Goal: Transaction & Acquisition: Purchase product/service

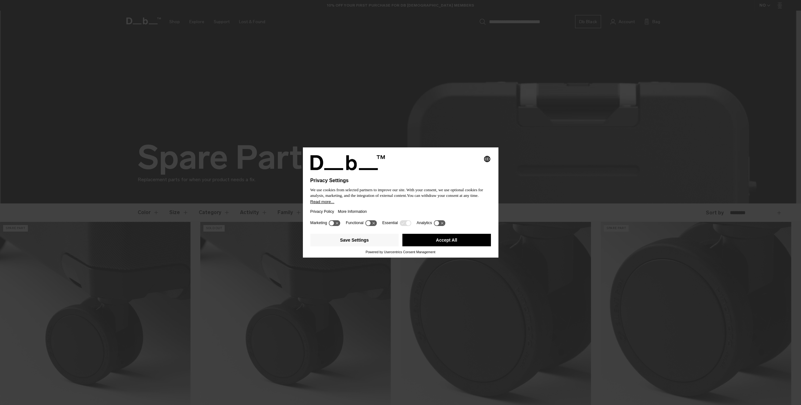
click at [453, 244] on button "Accept All" at bounding box center [446, 240] width 89 height 13
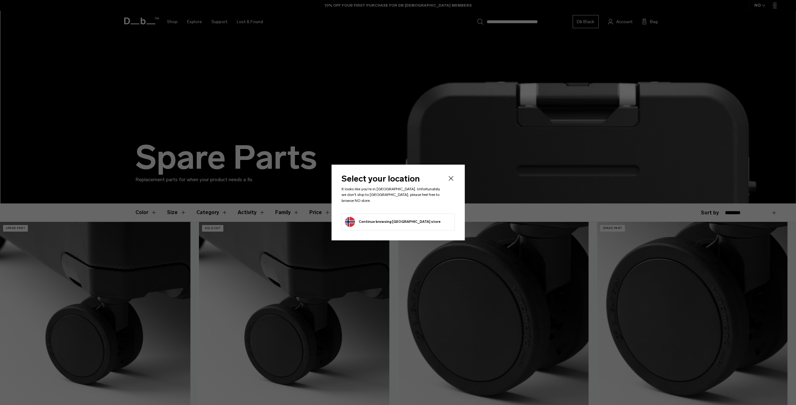
click at [450, 181] on icon "Close" at bounding box center [450, 178] width 5 height 5
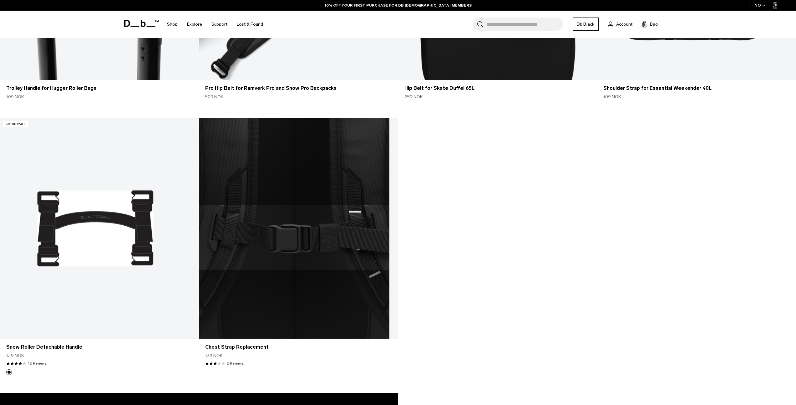
scroll to position [1939, 0]
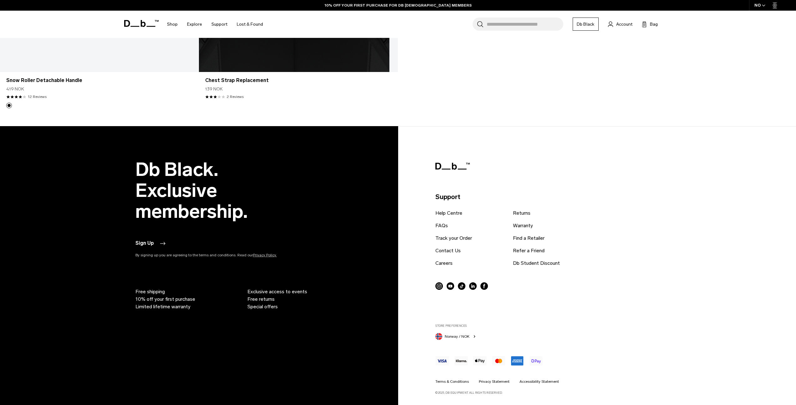
click at [569, 158] on footer "Db Black. Exclusive membership. Sign Up By signing up you are agreeing to the t…" at bounding box center [398, 265] width 796 height 279
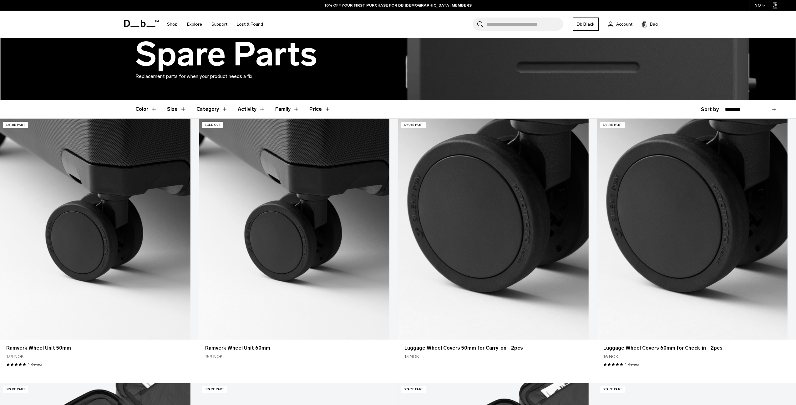
scroll to position [0, 0]
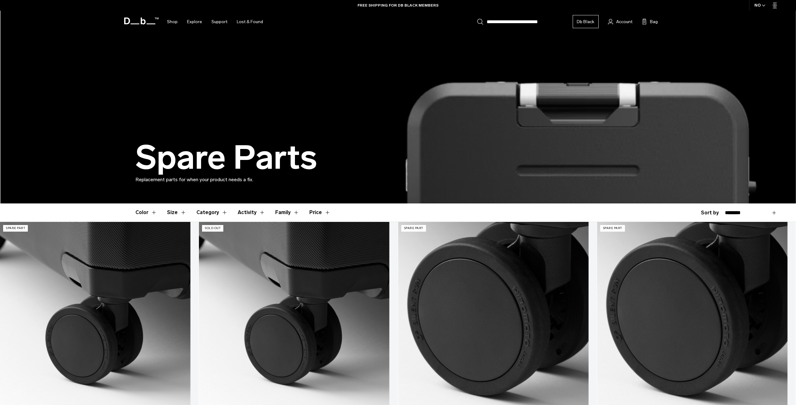
click at [217, 214] on button "Category" at bounding box center [211, 212] width 31 height 18
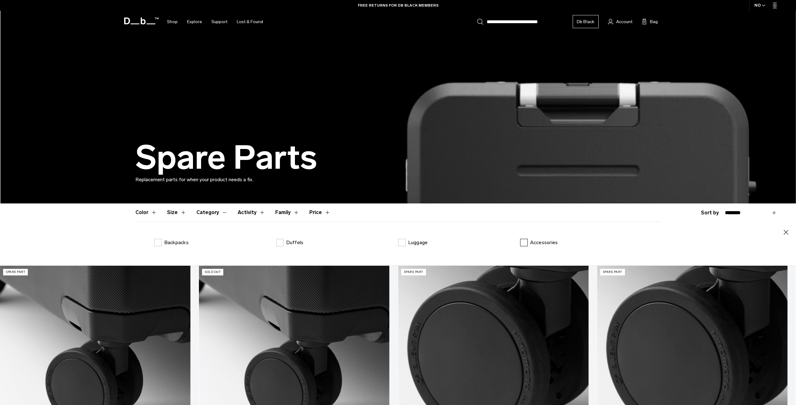
click at [524, 243] on label "Accessories" at bounding box center [539, 243] width 38 height 8
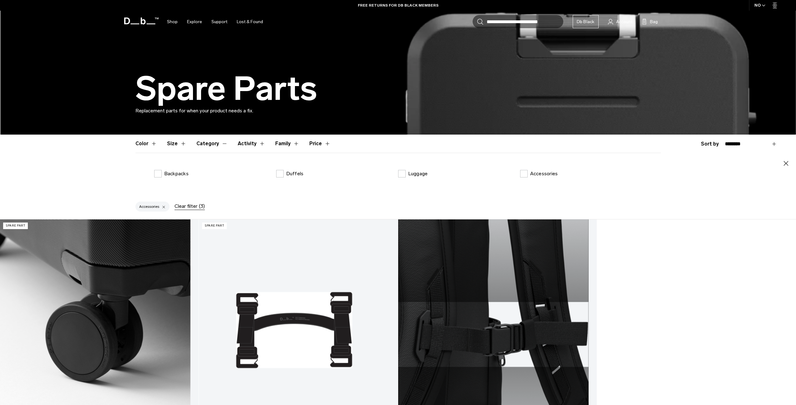
scroll to position [185, 0]
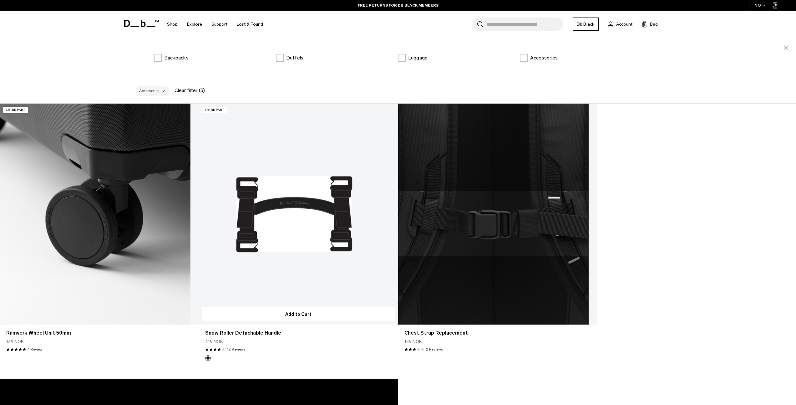
click at [292, 232] on link "Snow Roller Detachable Handle" at bounding box center [298, 214] width 199 height 221
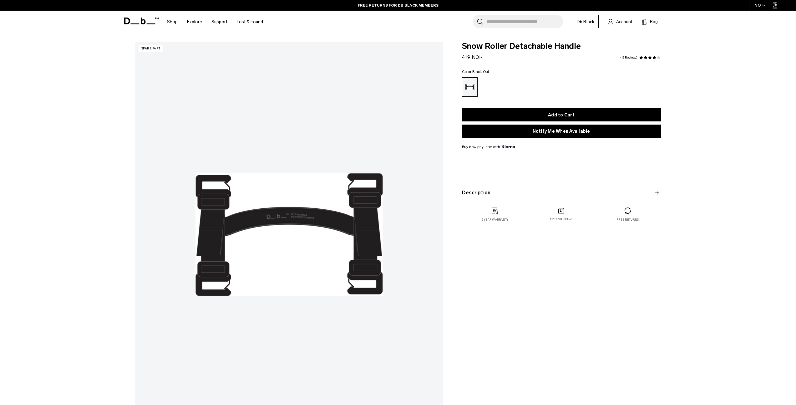
drag, startPoint x: 483, startPoint y: 57, endPoint x: 459, endPoint y: 58, distance: 24.4
click at [458, 58] on div "Snow Roller Detachable Handle 419 NOK 4.1 star rating 12 Reviews Color: Black O…" at bounding box center [561, 138] width 236 height 192
copy span "419 NOK"
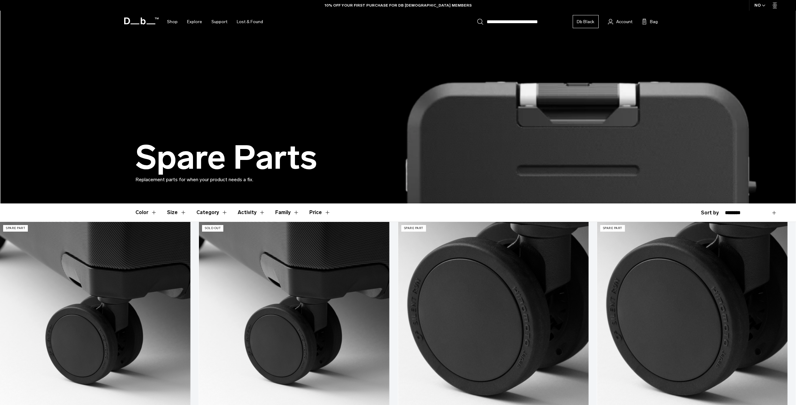
click at [207, 211] on button "Category" at bounding box center [211, 212] width 31 height 18
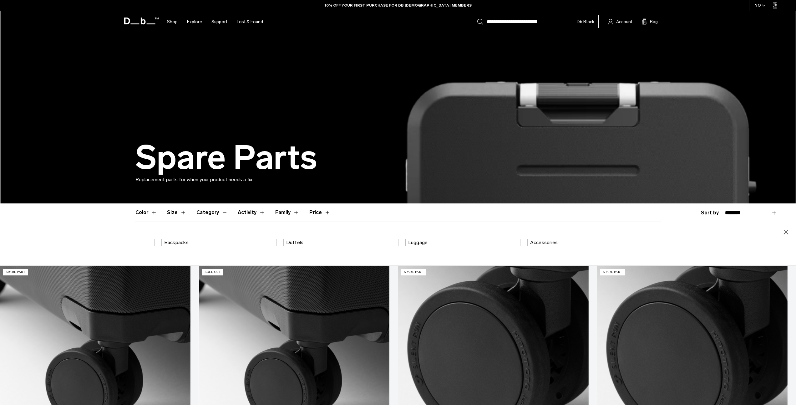
click at [214, 214] on button "Category" at bounding box center [211, 212] width 31 height 18
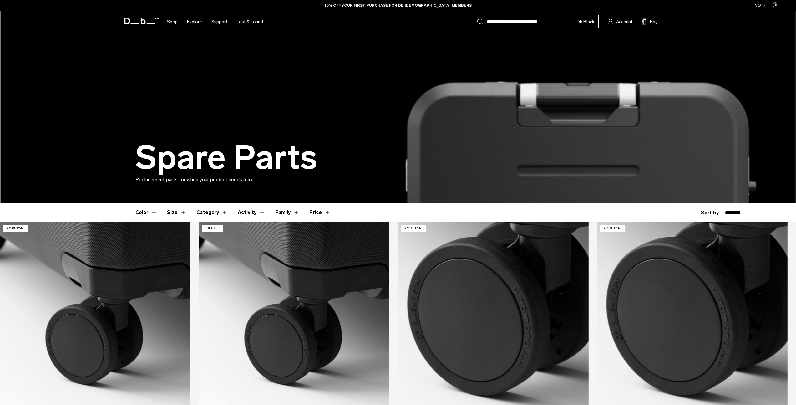
click at [147, 211] on button "Color" at bounding box center [146, 212] width 22 height 18
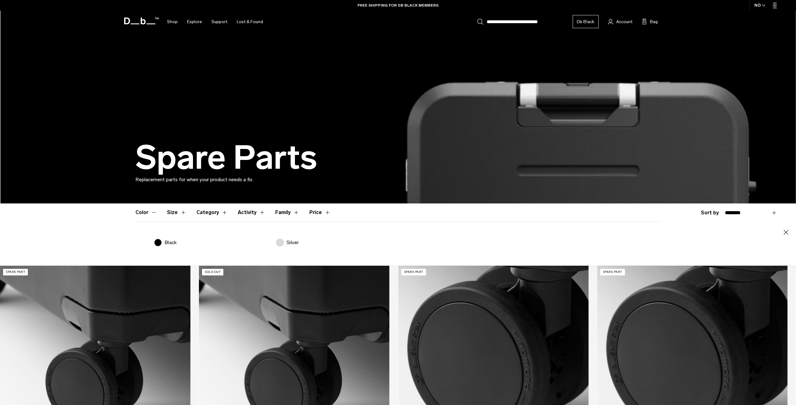
click at [147, 211] on button "Color" at bounding box center [146, 212] width 22 height 18
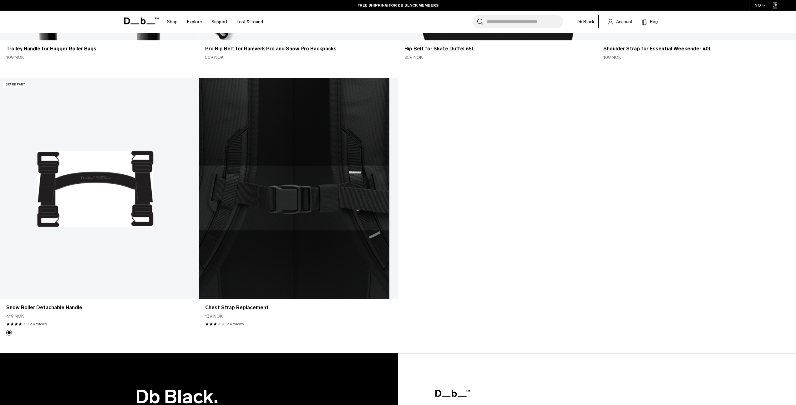
scroll to position [1708, 0]
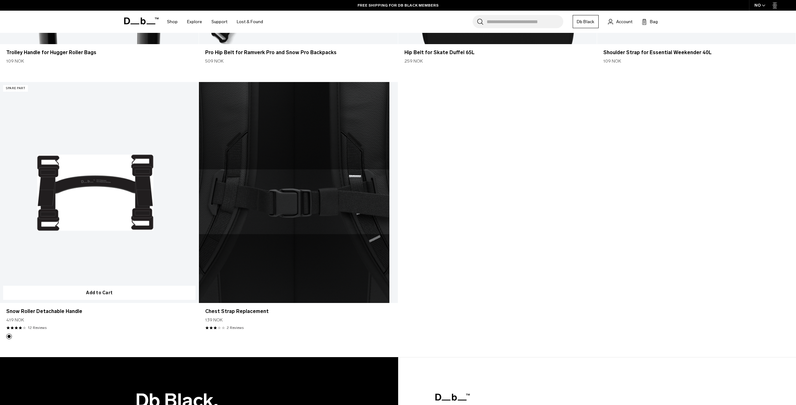
click at [96, 217] on link "Snow Roller Detachable Handle" at bounding box center [99, 192] width 199 height 221
